Goal: Task Accomplishment & Management: Manage account settings

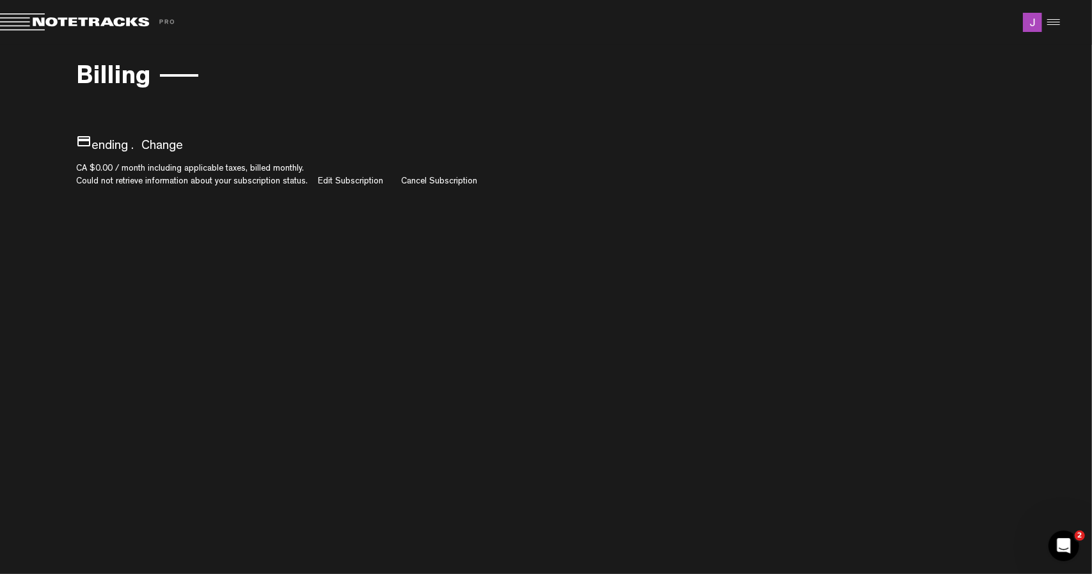
click at [1058, 30] on div at bounding box center [1051, 22] width 19 height 19
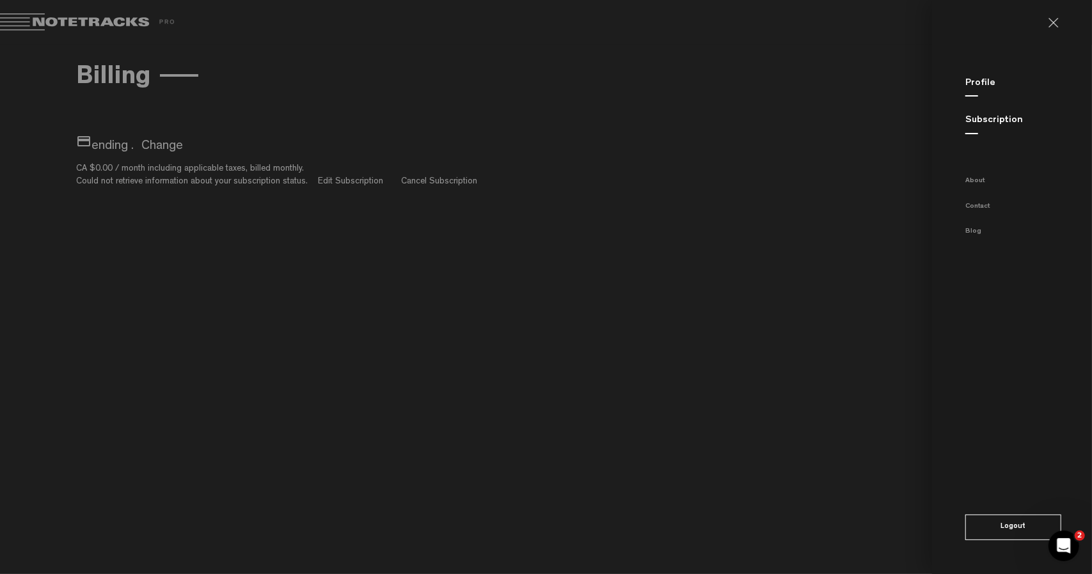
click at [588, 164] on md-backdrop at bounding box center [546, 287] width 1092 height 574
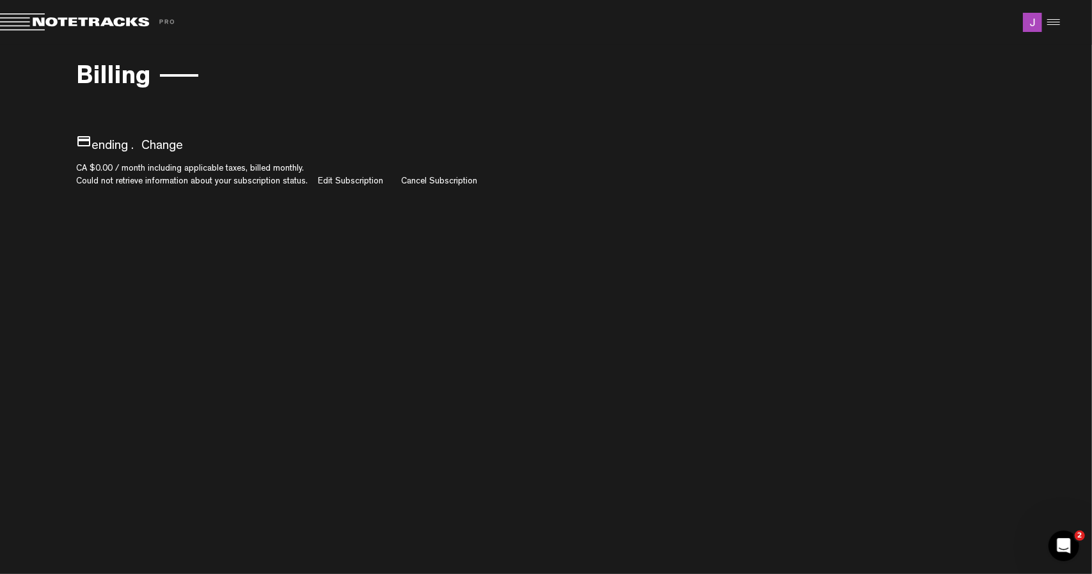
click at [83, 19] on span at bounding box center [89, 22] width 179 height 18
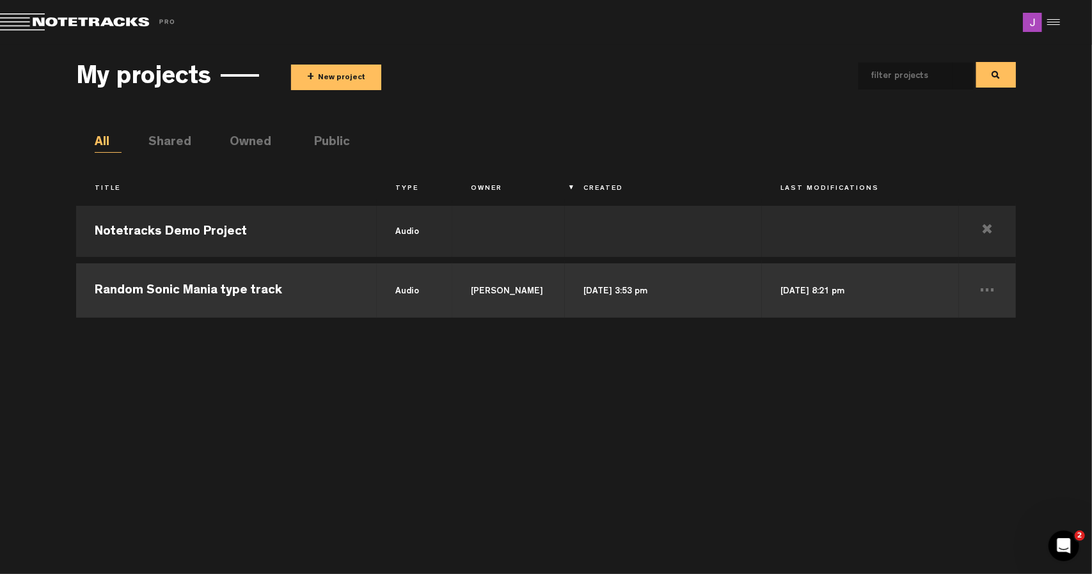
click at [283, 290] on td "Random Sonic Mania type track" at bounding box center [226, 289] width 301 height 58
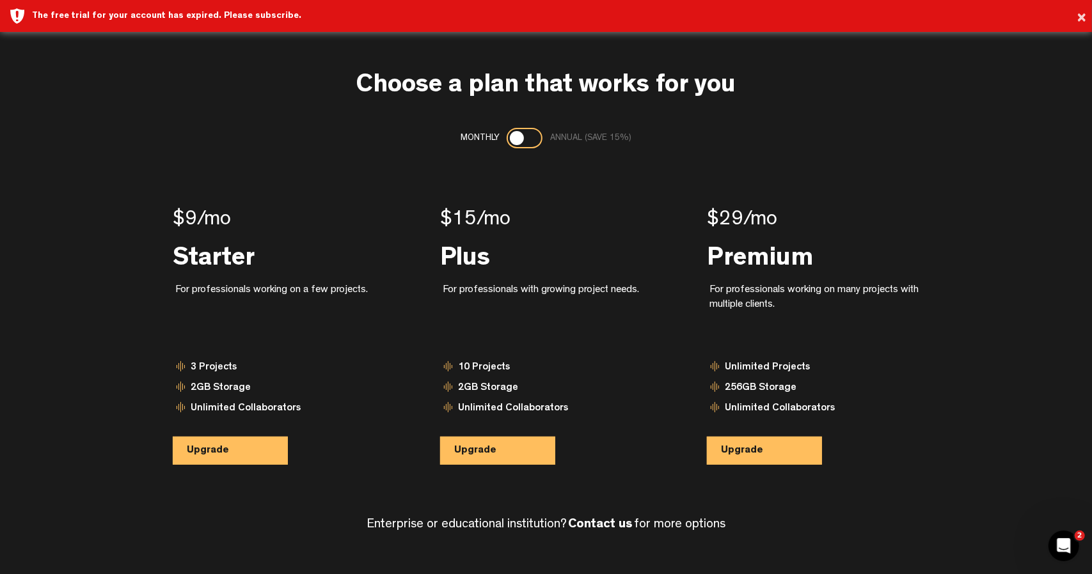
scroll to position [4, 0]
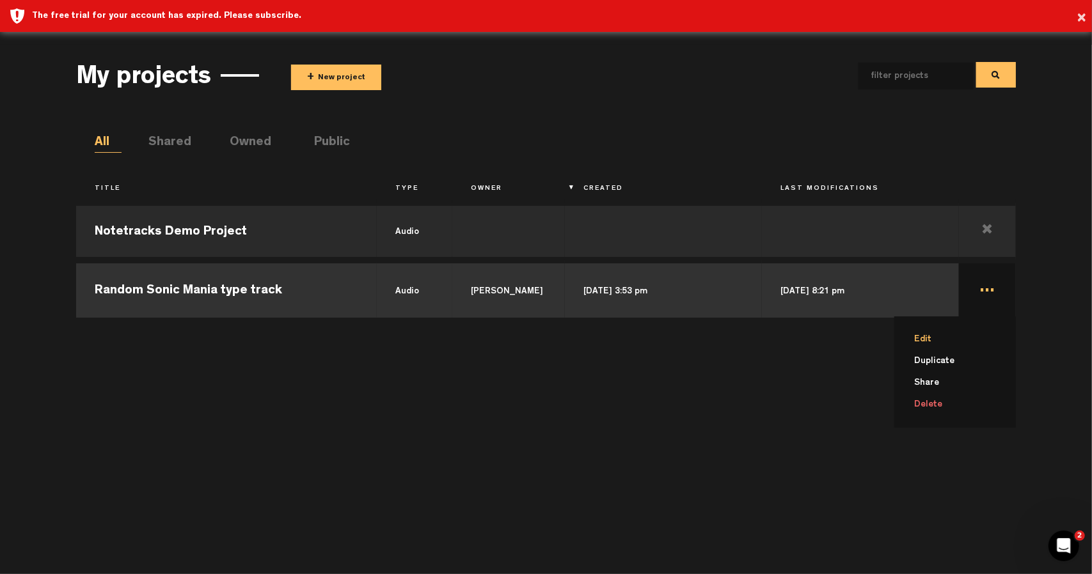
click at [968, 334] on li "Edit" at bounding box center [962, 340] width 106 height 22
